Goal: Task Accomplishment & Management: Manage account settings

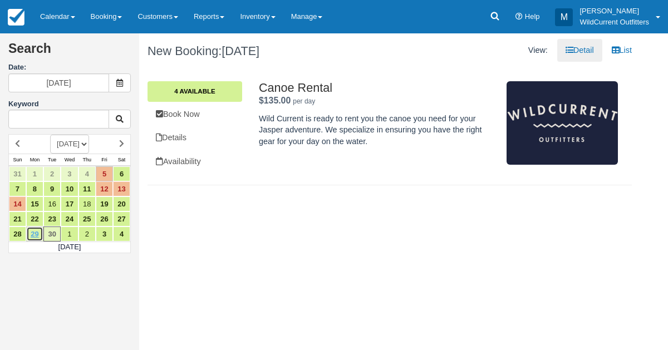
click at [28, 229] on link "29" at bounding box center [34, 233] width 17 height 15
type input "09/29/25"
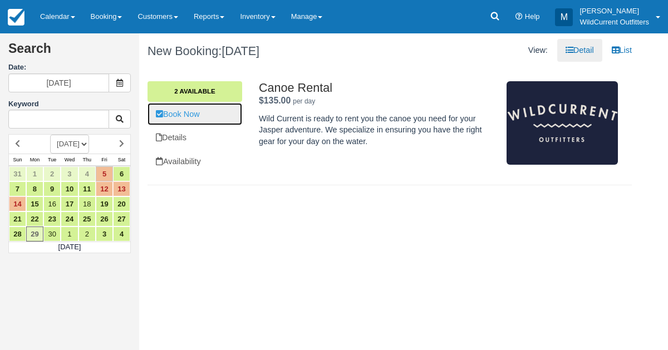
click at [186, 106] on link "Book Now" at bounding box center [194, 114] width 95 height 23
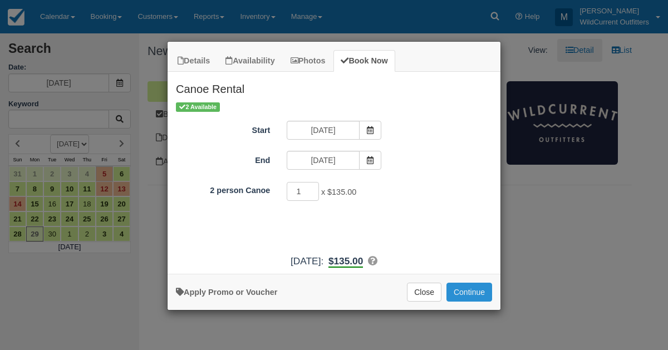
click at [467, 289] on button "Continue" at bounding box center [469, 292] width 46 height 19
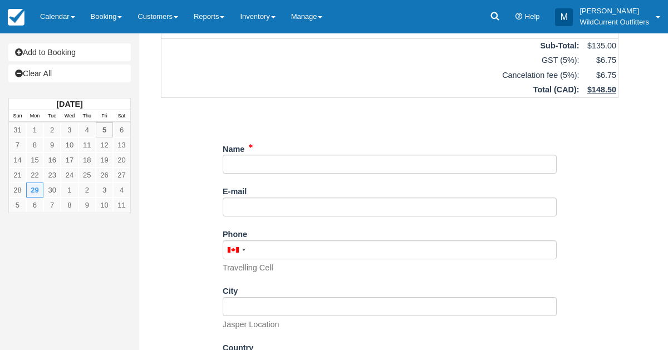
scroll to position [217, 0]
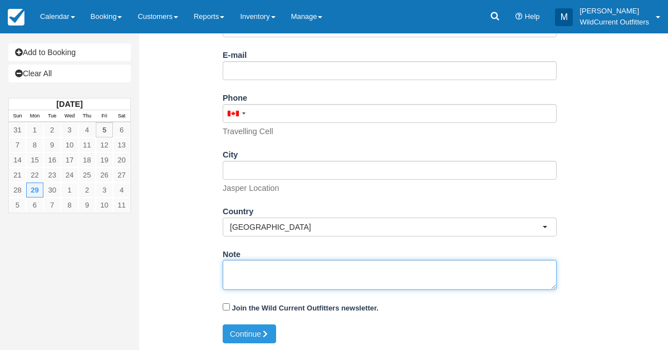
click at [268, 274] on textarea "Note" at bounding box center [390, 275] width 334 height 30
paste textarea "Name: Laura Shand Email: laurashand@outlook.com Which day would you like to ren…"
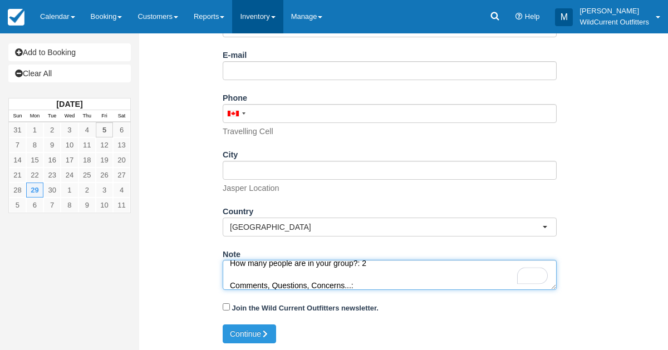
type textarea "Name: Laura Shand Email: laurashand@outlook.com Which day would you like to ren…"
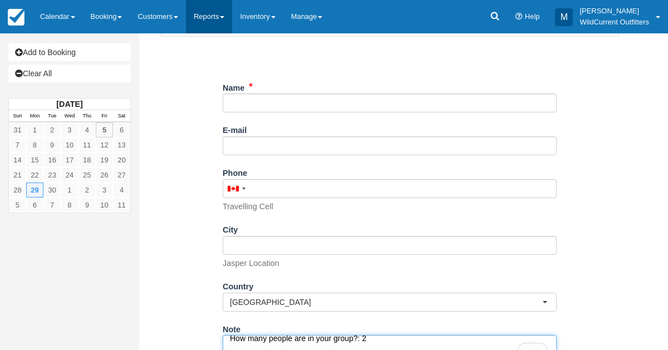
scroll to position [141, 0]
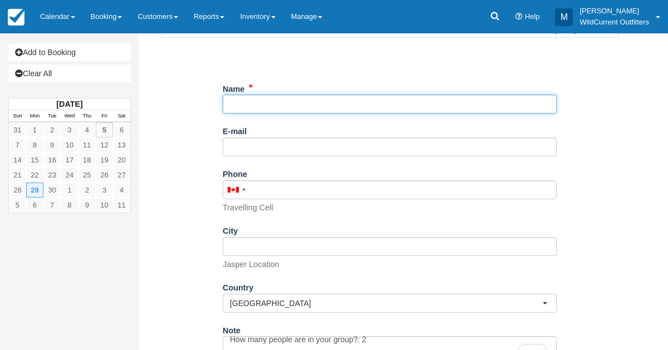
click at [246, 95] on input "Name" at bounding box center [390, 104] width 334 height 19
paste input "Laura Shand"
type input "Laura Shand"
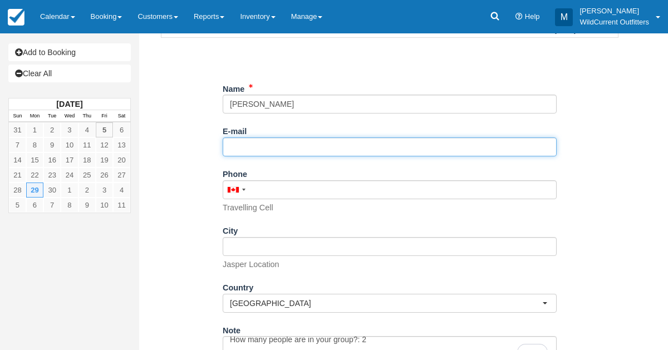
click at [250, 142] on input "E-mail" at bounding box center [390, 146] width 334 height 19
paste input "laurashand@outlook.com"
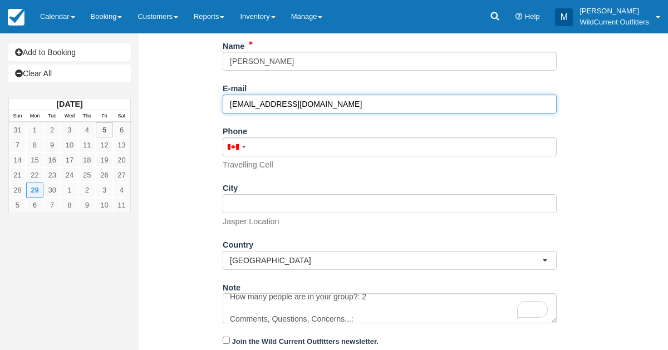
scroll to position [217, 0]
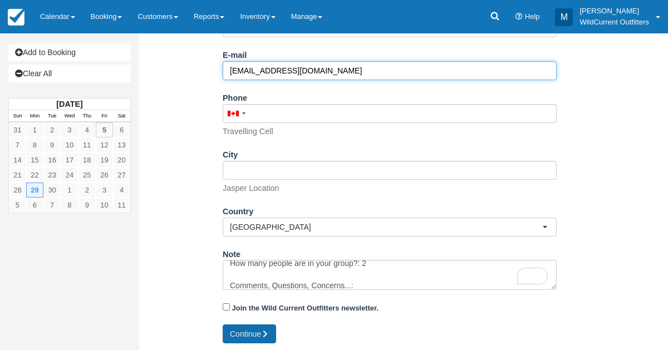
type input "laurashand@outlook.com"
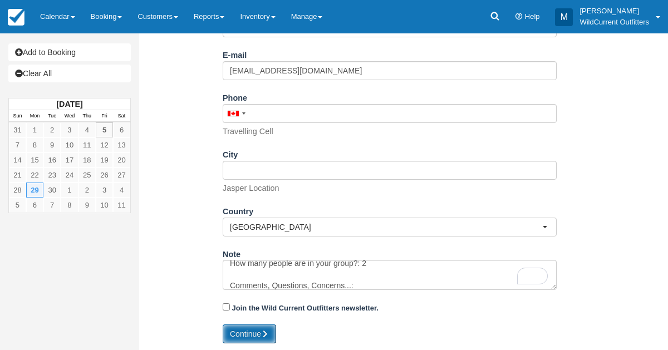
click at [256, 324] on button "Continue" at bounding box center [249, 333] width 53 height 19
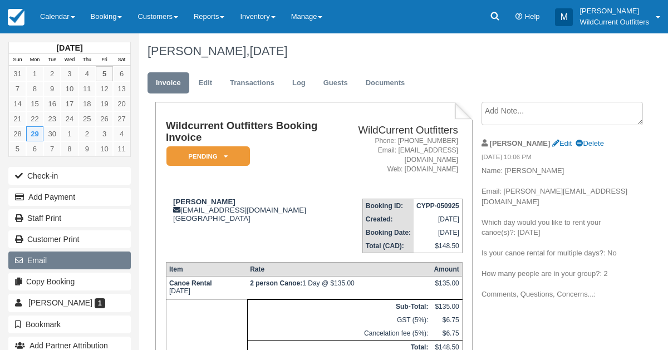
click at [52, 255] on button "Email" at bounding box center [69, 260] width 122 height 18
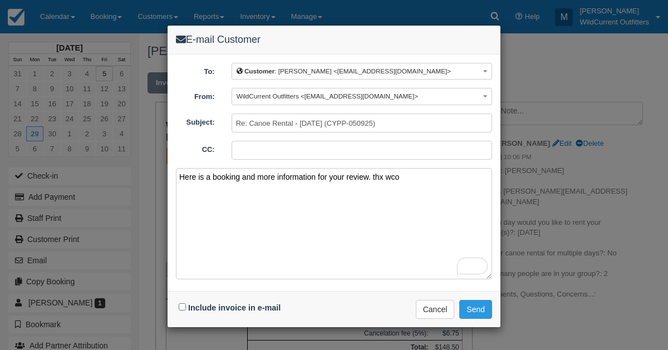
type textarea "Here is a booking and more information for your review. thx wco"
click at [182, 305] on input "Include invoice in e-mail" at bounding box center [182, 306] width 7 height 7
checkbox input "true"
click at [466, 312] on button "Send" at bounding box center [475, 309] width 33 height 19
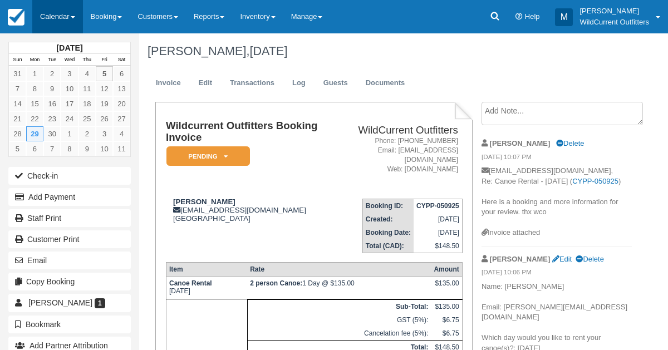
click at [56, 18] on link "Calendar" at bounding box center [57, 16] width 51 height 33
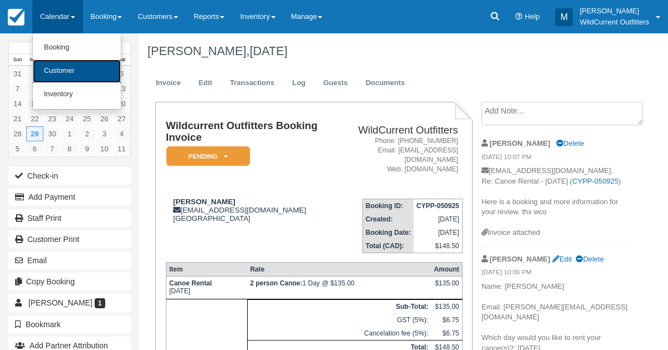
click at [60, 68] on link "Customer" at bounding box center [77, 71] width 88 height 23
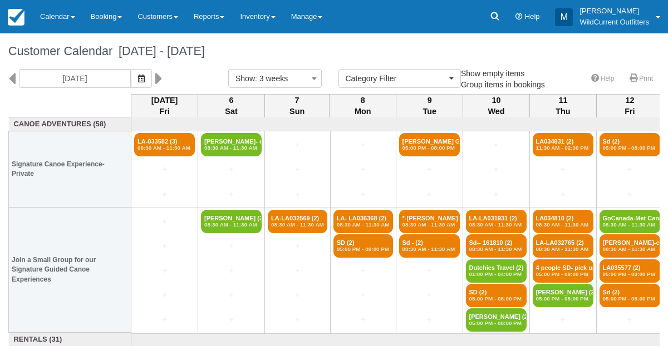
select select
click at [152, 76] on button "button" at bounding box center [141, 78] width 21 height 19
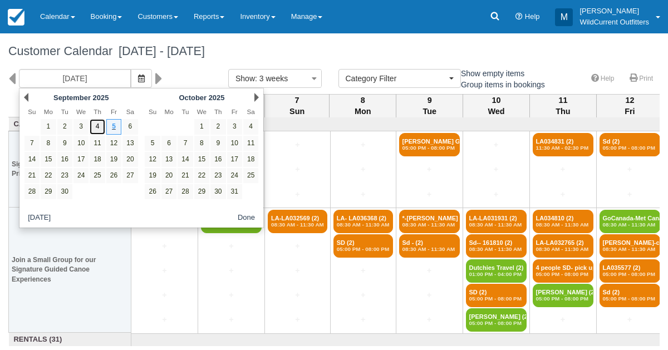
click at [100, 128] on link "4" at bounding box center [97, 126] width 15 height 15
type input "[DATE]"
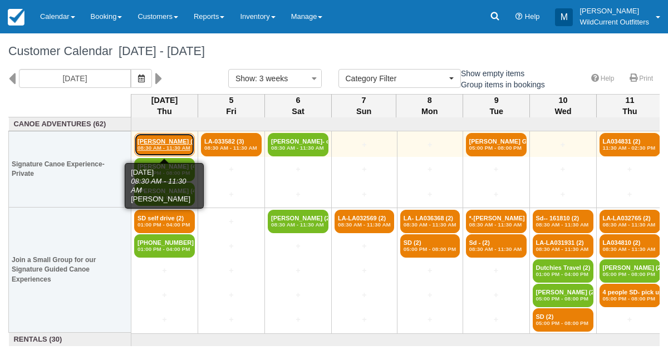
click at [170, 145] on em "08:30 AM - 11:30 AM" at bounding box center [164, 148] width 54 height 7
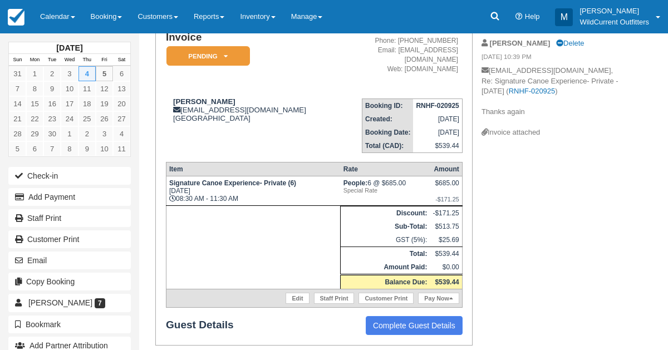
scroll to position [102, 0]
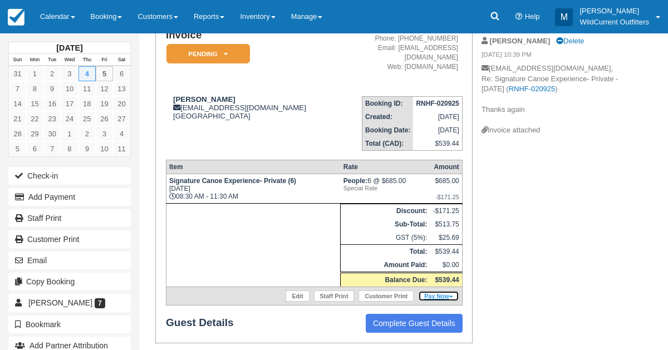
click at [438, 290] on link "Pay Now" at bounding box center [438, 295] width 41 height 11
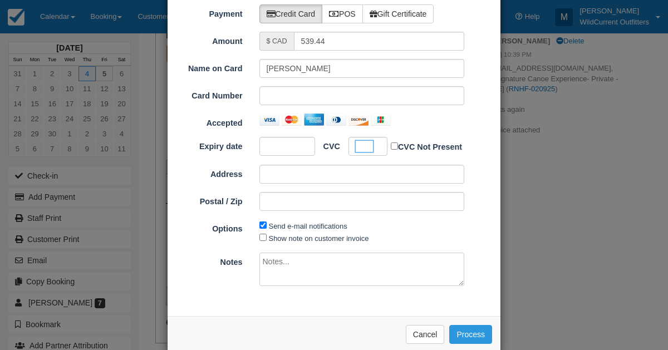
scroll to position [70, 0]
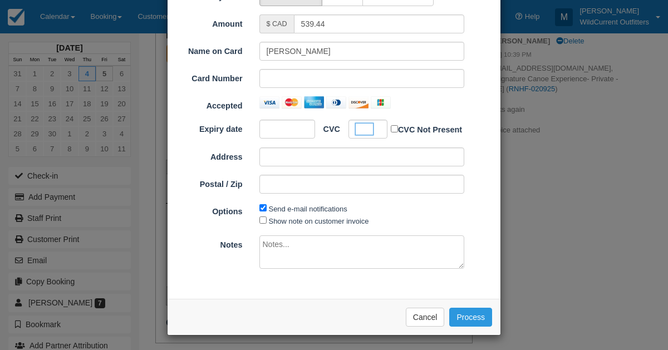
click at [312, 289] on div "Payment Credit Card POS Gift Certificate Amount $ CAD 539.44 Name on Card Rutha…" at bounding box center [333, 139] width 333 height 320
click at [464, 318] on button "Process" at bounding box center [470, 317] width 43 height 19
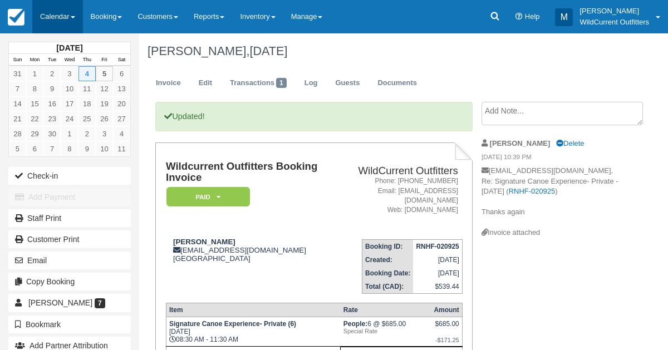
click at [48, 17] on link "Calendar" at bounding box center [57, 16] width 51 height 33
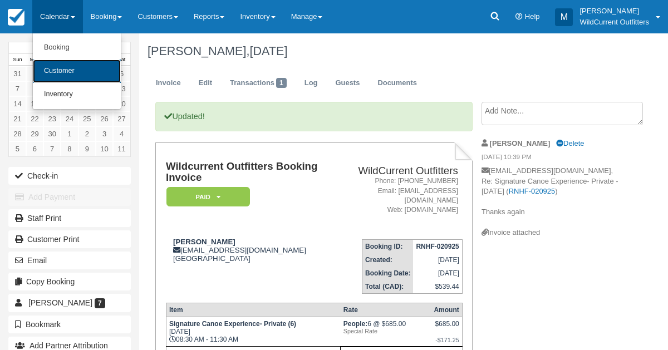
click at [56, 66] on link "Customer" at bounding box center [77, 71] width 88 height 23
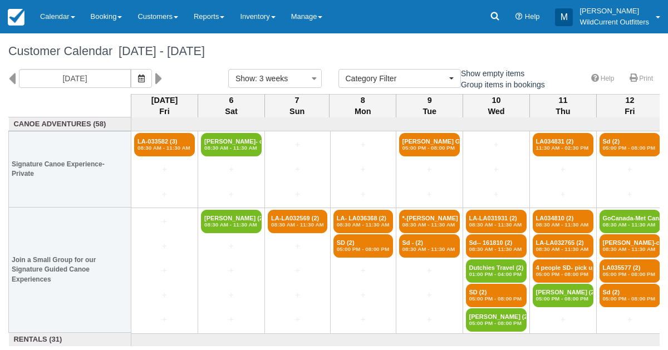
select select
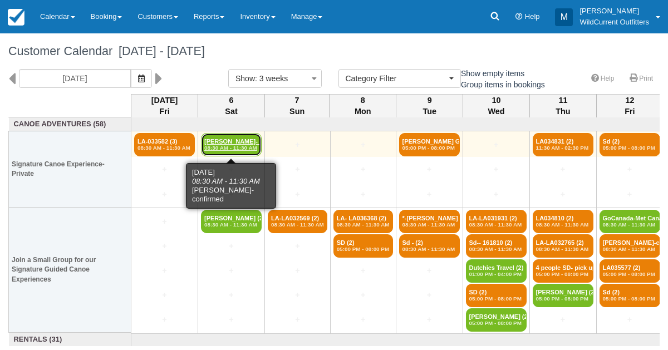
click at [210, 141] on link "Jordy Verwijk- confi (4) 08:30 AM - 11:30 AM" at bounding box center [231, 144] width 61 height 23
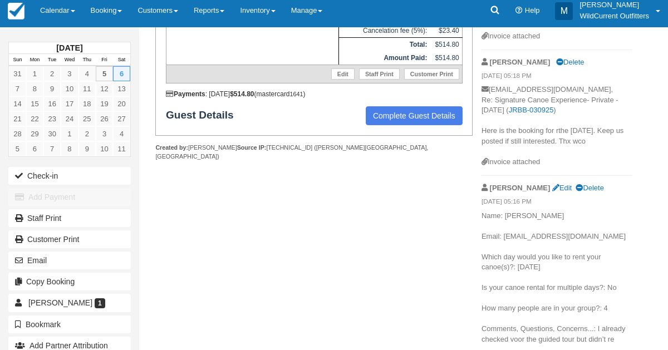
scroll to position [323, 0]
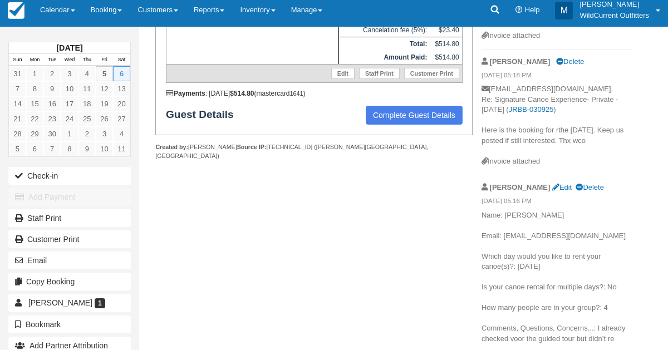
click at [441, 292] on div "Wildcurrent Outfitters Booking Invoice Paid   Pending ZAUI Deposit Waiting List…" at bounding box center [389, 65] width 501 height 572
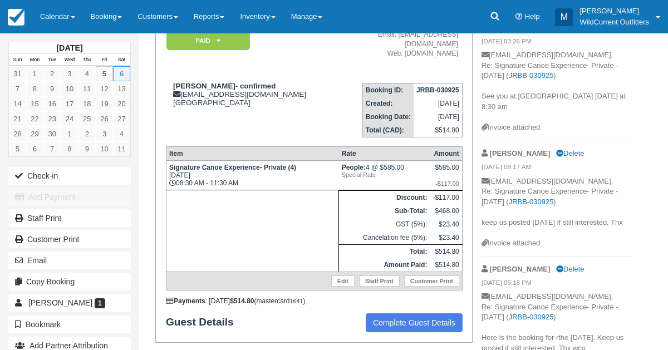
scroll to position [134, 0]
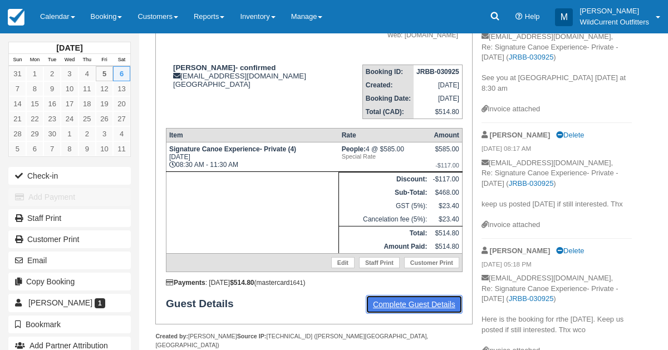
click at [423, 295] on link "Complete Guest Details" at bounding box center [413, 304] width 97 height 19
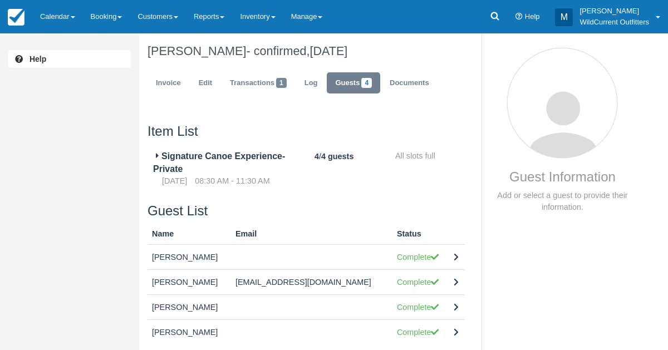
scroll to position [6, 0]
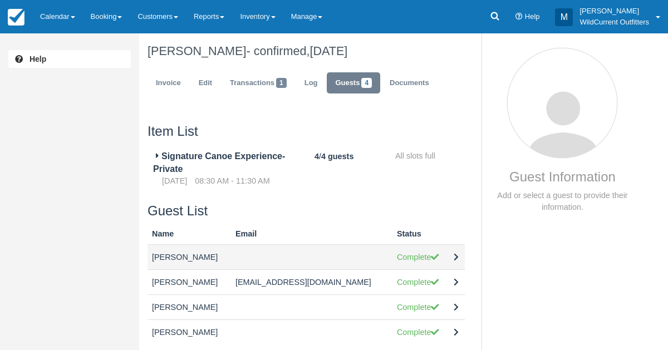
click at [195, 258] on td "Sjoerd Hendriks" at bounding box center [188, 256] width 83 height 25
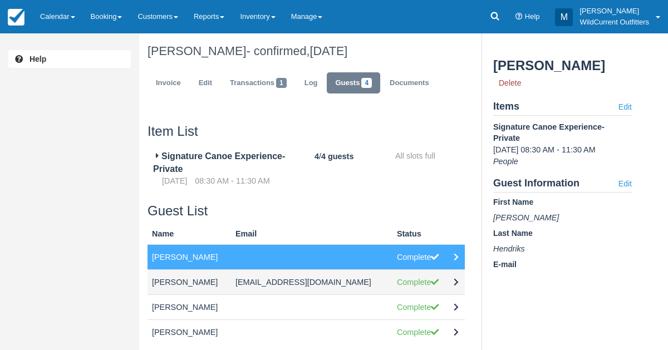
click at [195, 287] on td "Jordy Verwijk" at bounding box center [188, 281] width 83 height 25
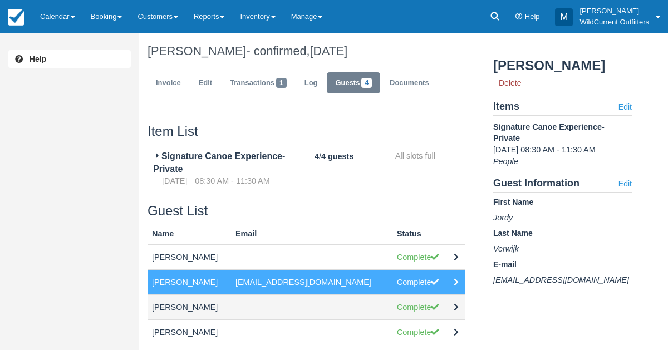
click at [196, 308] on td "Koen Verbakel" at bounding box center [188, 306] width 83 height 25
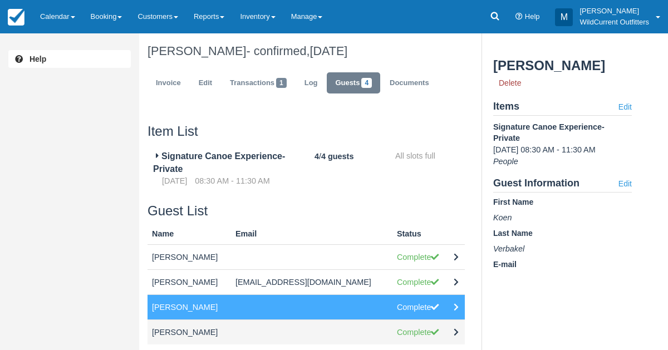
click at [184, 336] on td "Tim Van Doorn" at bounding box center [188, 331] width 83 height 25
